Goal: Task Accomplishment & Management: Use online tool/utility

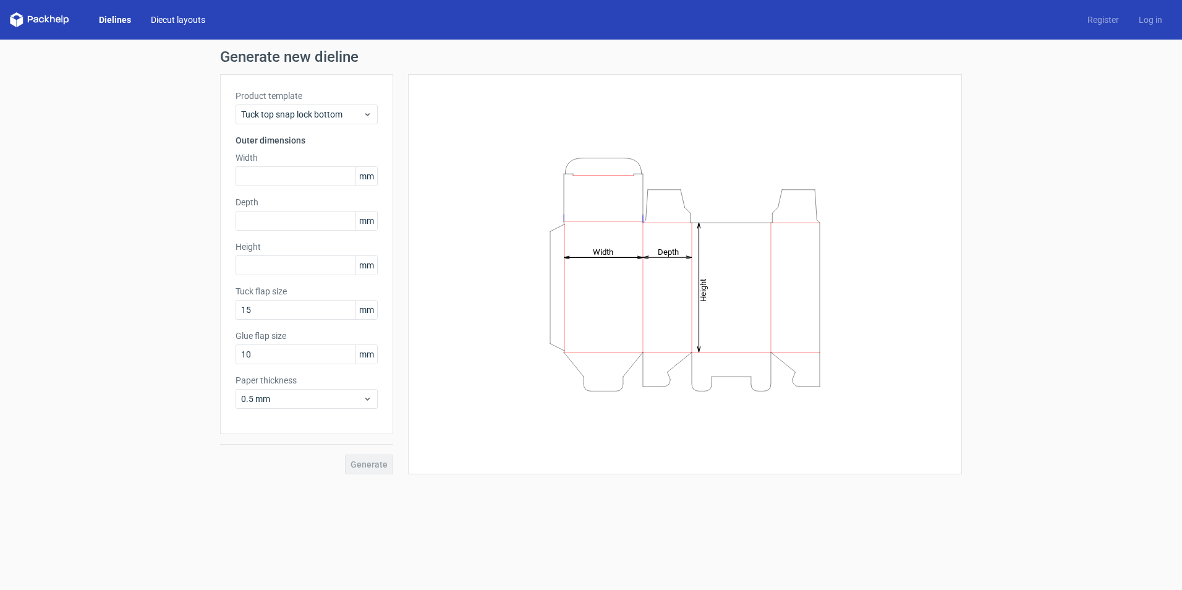
click at [190, 19] on link "Diecut layouts" at bounding box center [178, 20] width 74 height 12
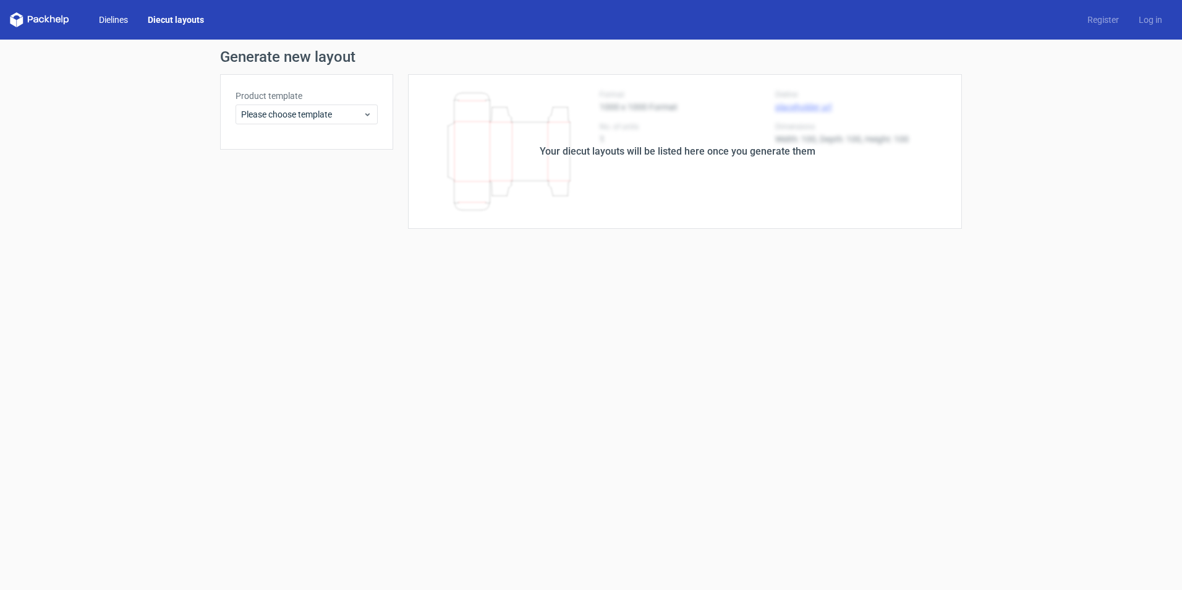
click at [121, 16] on link "Dielines" at bounding box center [113, 20] width 49 height 12
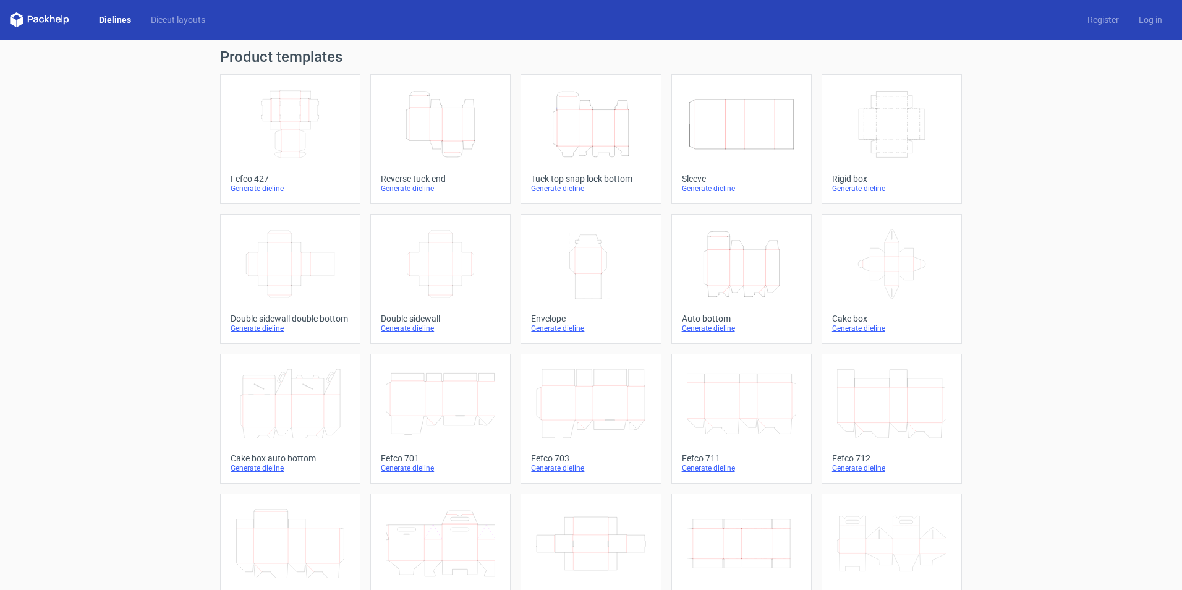
click at [484, 137] on icon "Height Depth Width" at bounding box center [440, 124] width 109 height 69
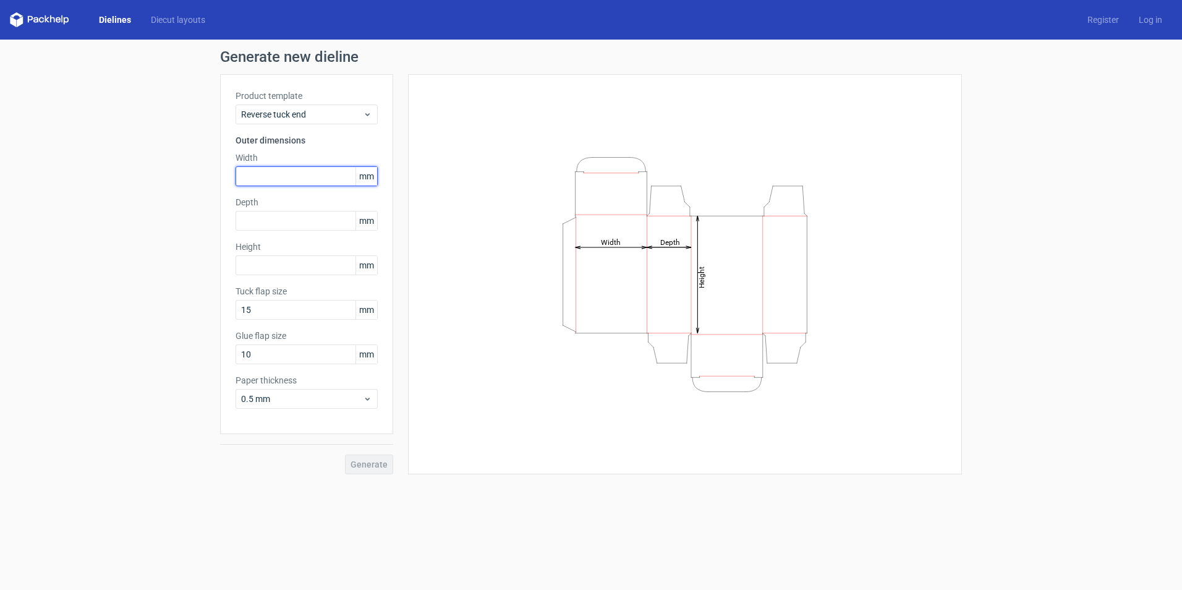
click at [293, 185] on input "text" at bounding box center [307, 176] width 142 height 20
type input "150"
type input "70"
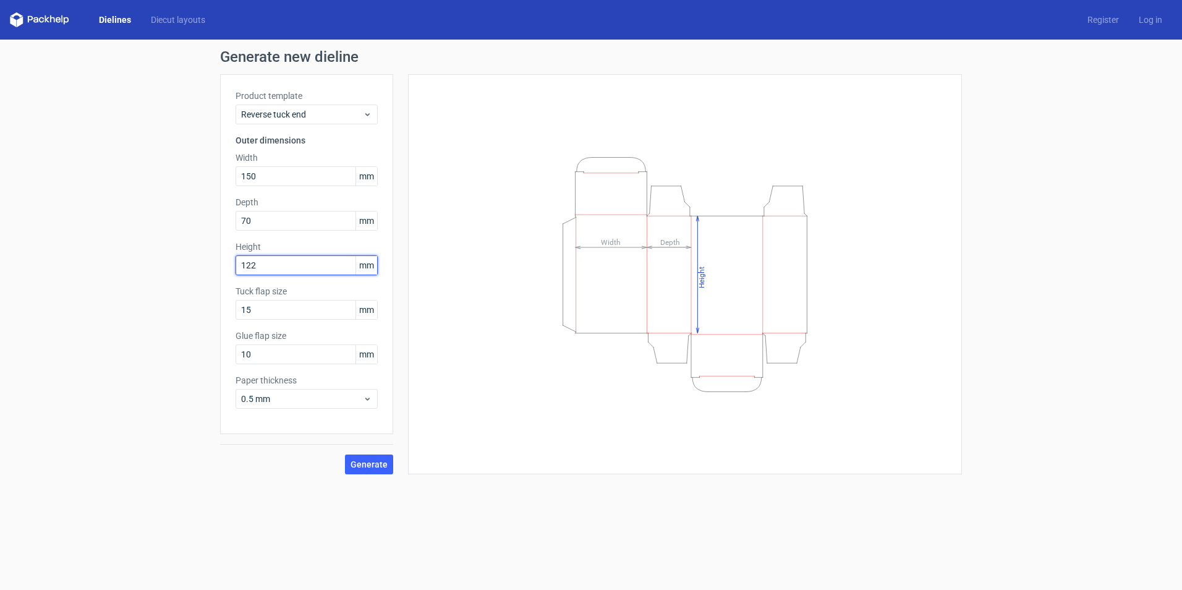
type input "122"
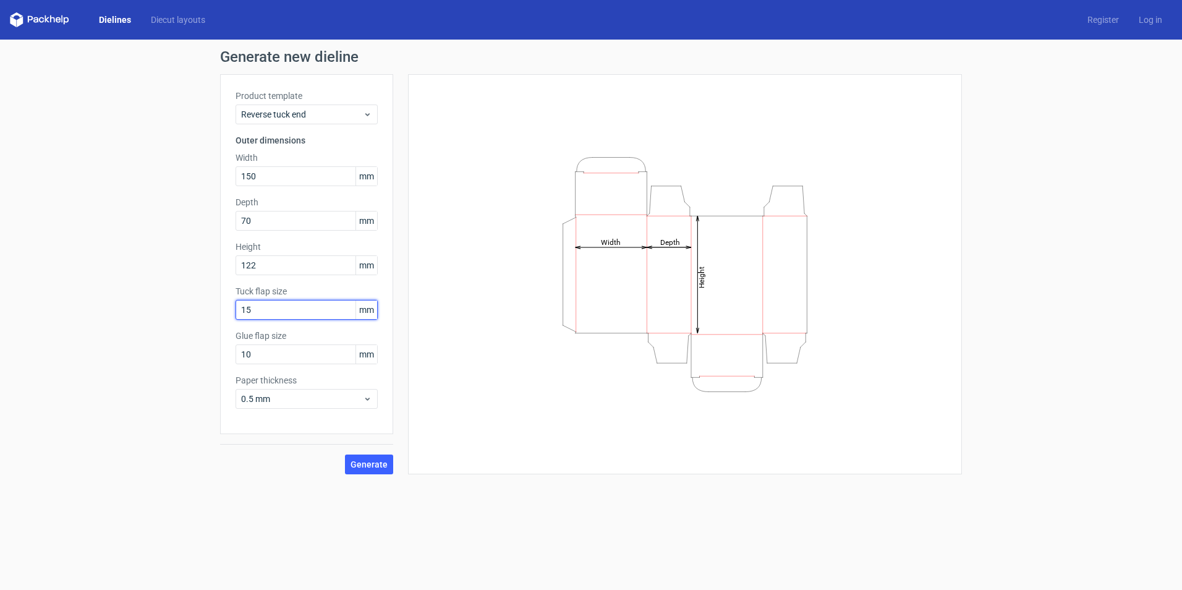
click at [292, 311] on input "15" at bounding box center [307, 310] width 142 height 20
drag, startPoint x: 292, startPoint y: 311, endPoint x: 189, endPoint y: 306, distance: 103.3
click at [189, 306] on div "Generate new dieline Product template Reverse tuck end Outer dimensions Width 1…" at bounding box center [591, 262] width 1182 height 444
type input "24"
type input "12"
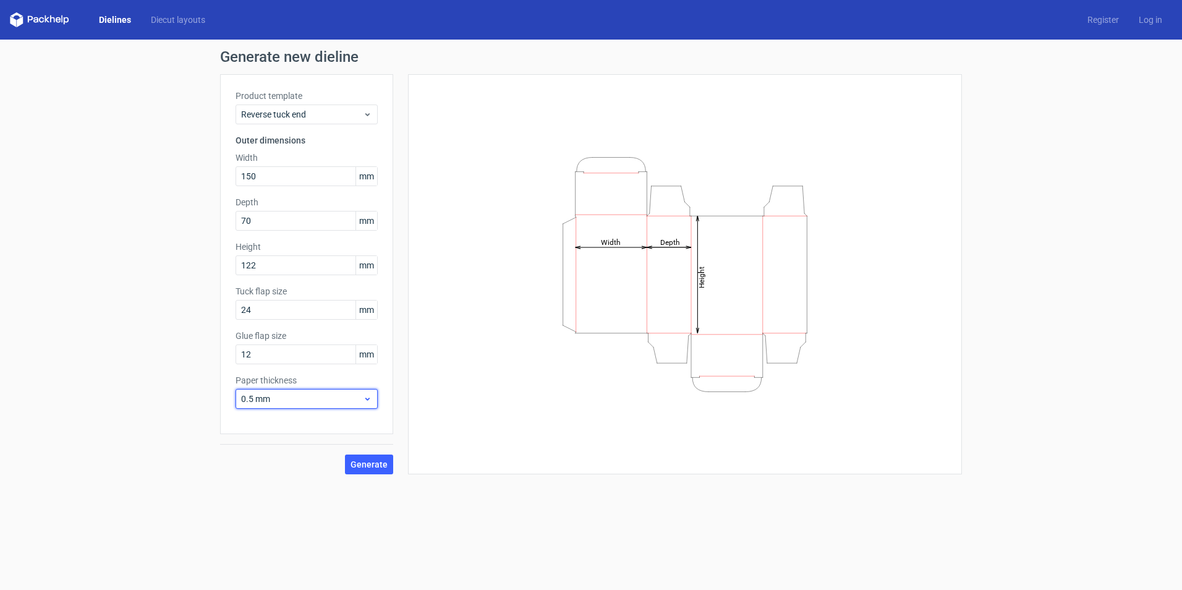
click at [364, 403] on icon at bounding box center [367, 399] width 9 height 10
click at [288, 508] on div "3 mm" at bounding box center [306, 505] width 132 height 20
click at [369, 469] on button "Generate" at bounding box center [369, 464] width 48 height 20
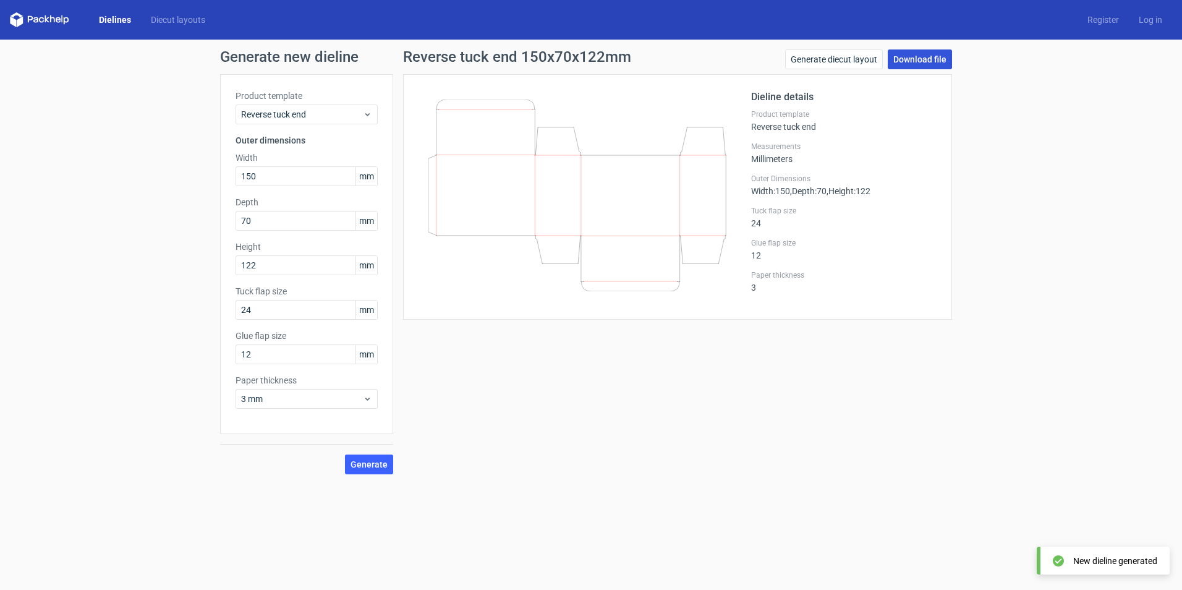
click at [941, 64] on link "Download file" at bounding box center [920, 59] width 64 height 20
